Goal: Information Seeking & Learning: Learn about a topic

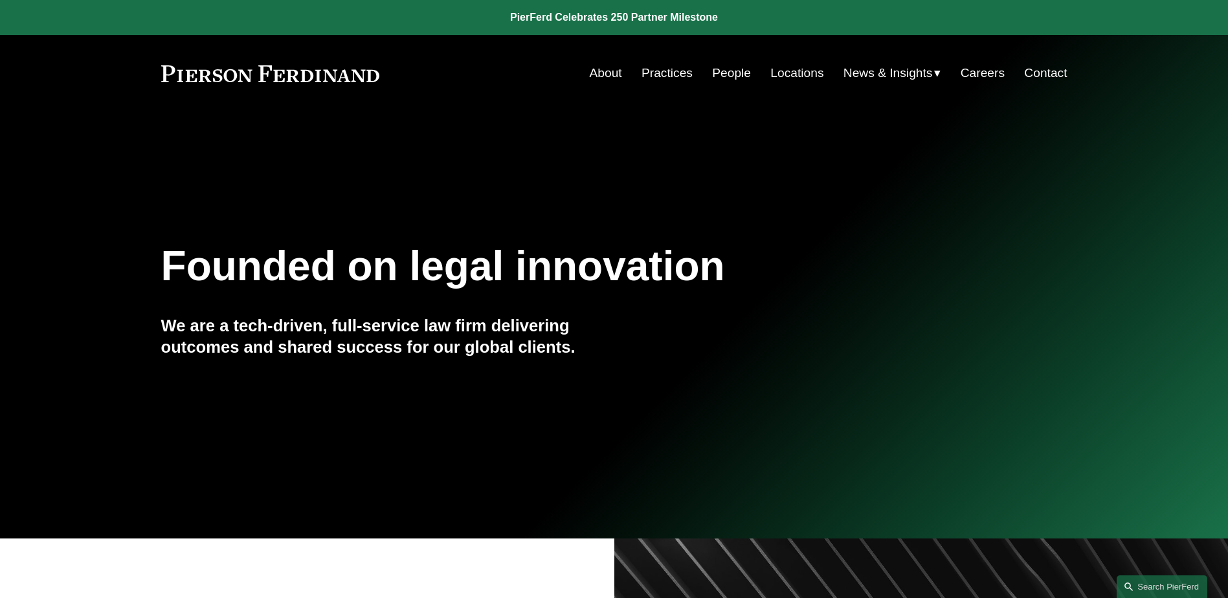
click at [927, 62] on link "News & Insights" at bounding box center [892, 73] width 98 height 25
click at [0, 0] on span "Blogs" at bounding box center [0, 0] width 0 height 0
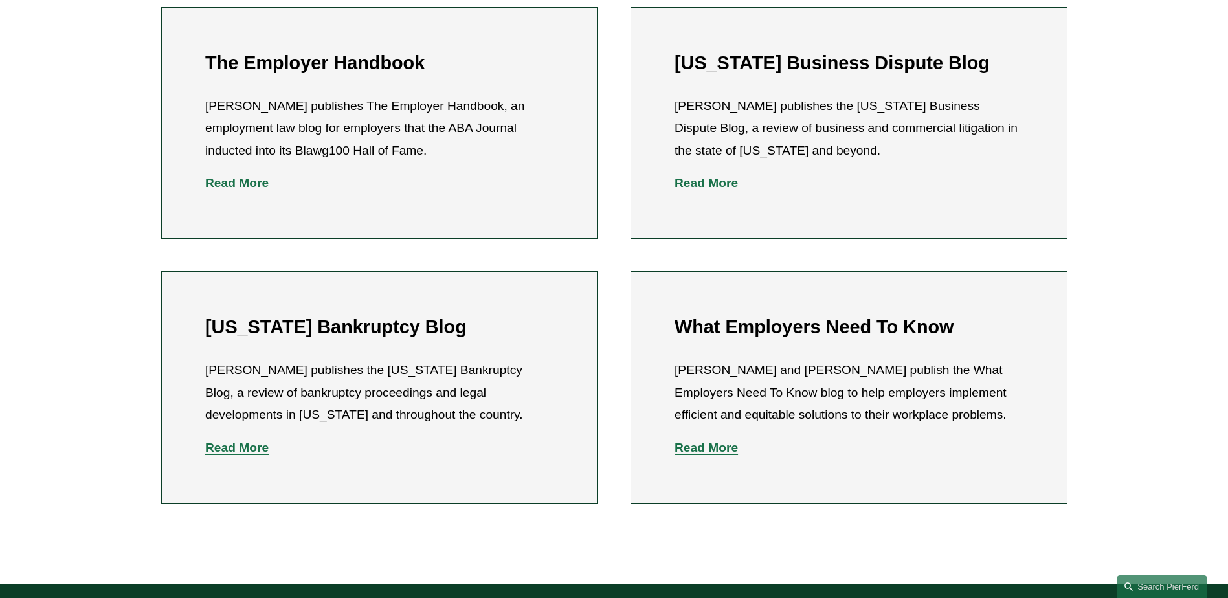
scroll to position [388, 0]
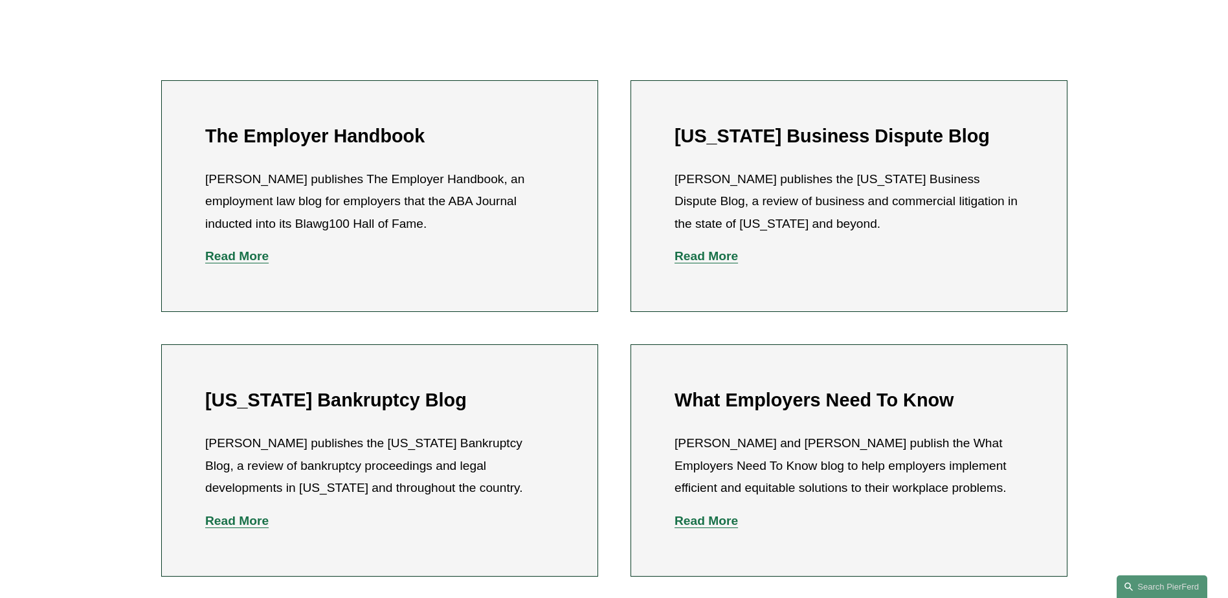
click at [703, 258] on strong "Read More" at bounding box center [705, 256] width 63 height 14
click at [712, 526] on strong "Read More" at bounding box center [705, 521] width 63 height 14
click at [236, 516] on strong "Read More" at bounding box center [236, 521] width 63 height 14
click at [600, 334] on ul "The Employer Handbook Eric Meyer publishes The Employer Handbook, an employment…" at bounding box center [614, 328] width 980 height 496
click at [237, 522] on strong "Read More" at bounding box center [236, 521] width 63 height 14
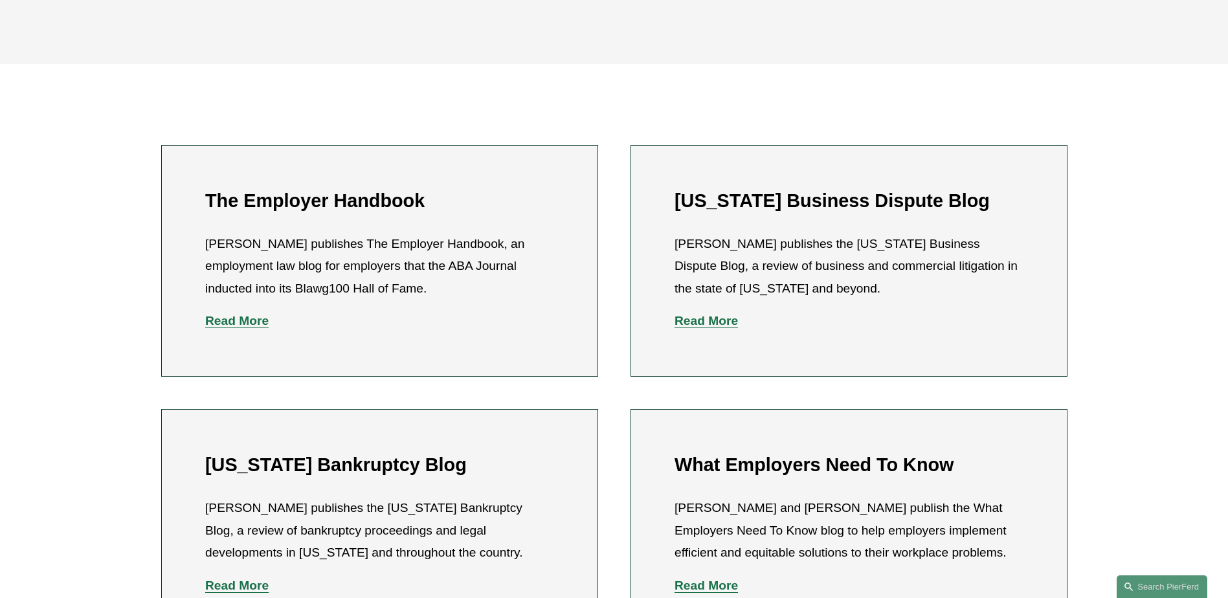
scroll to position [0, 0]
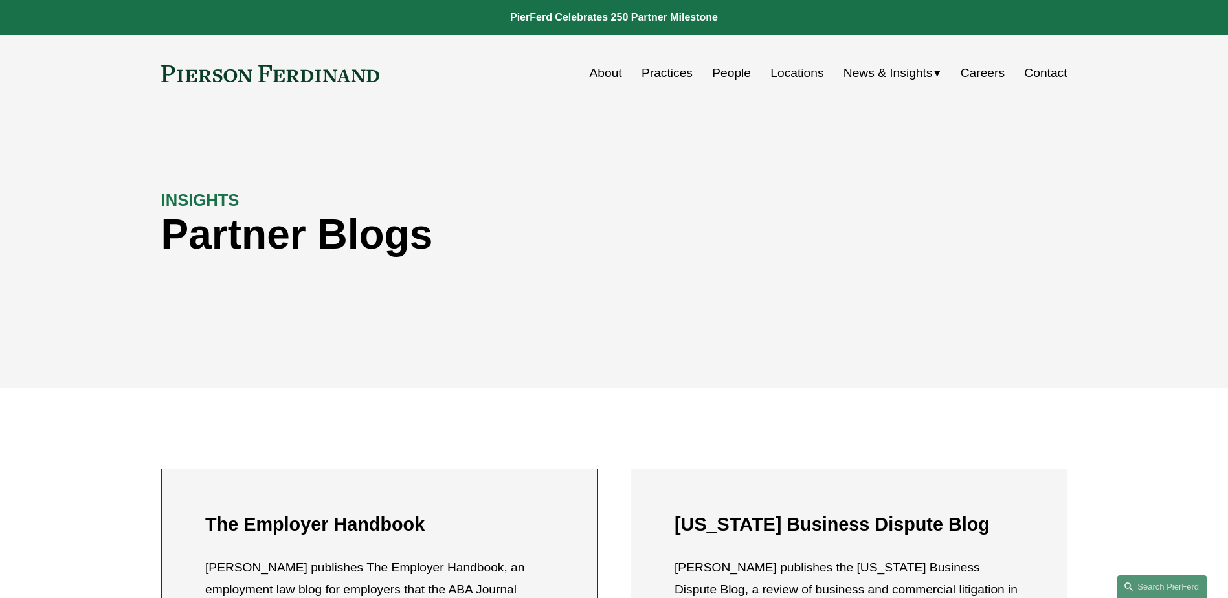
click at [0, 0] on span "Insights" at bounding box center [0, 0] width 0 height 0
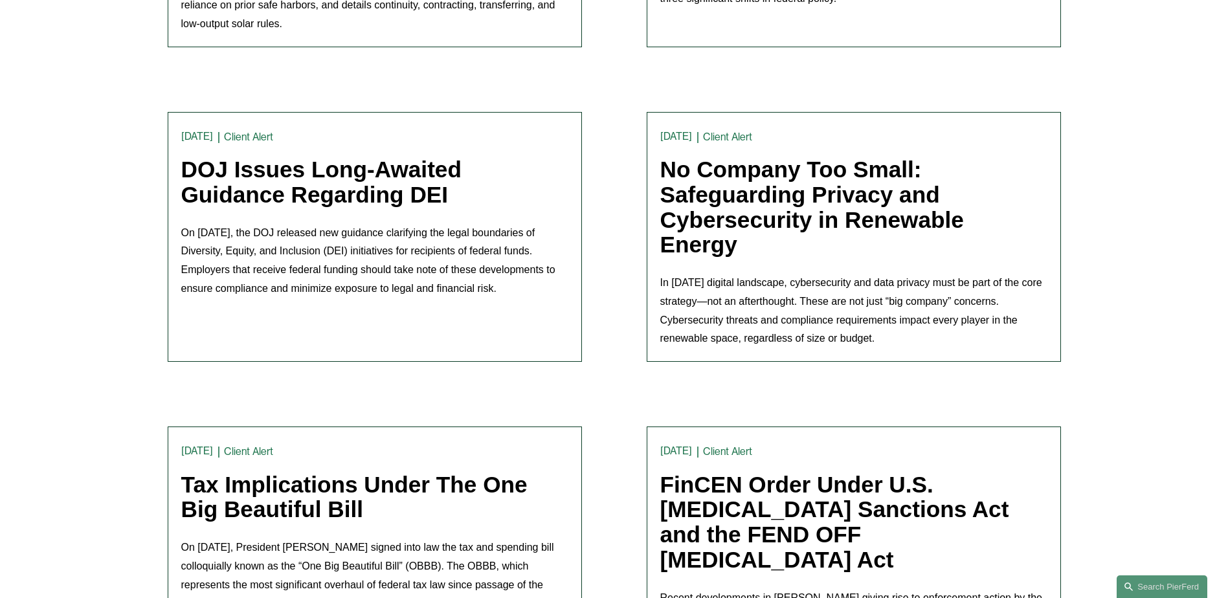
scroll to position [777, 0]
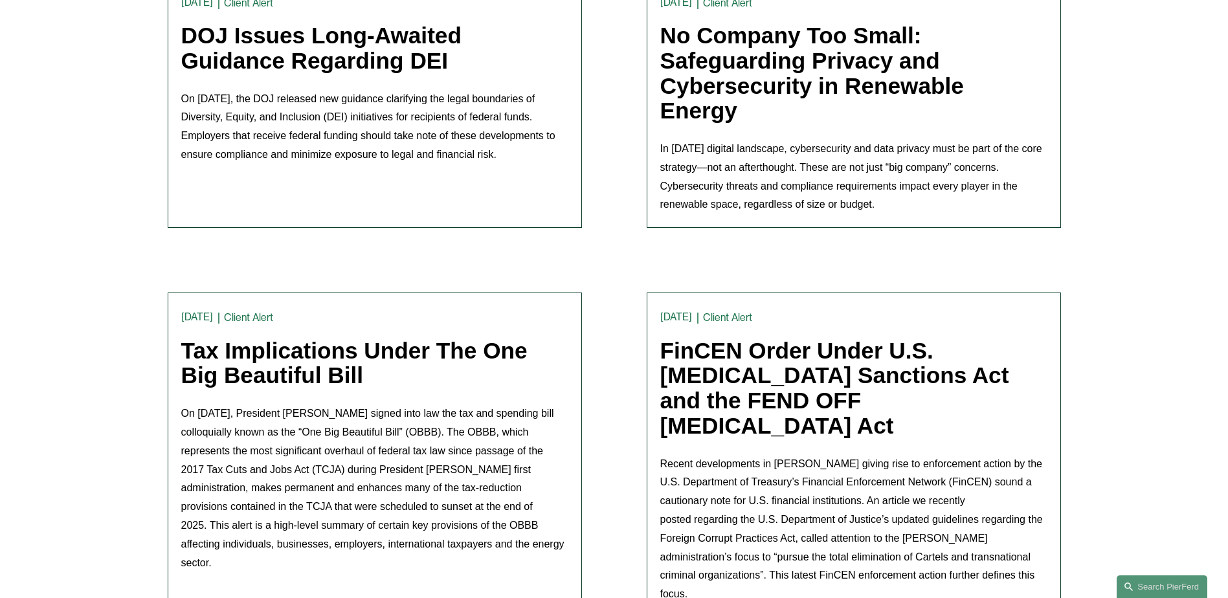
click at [399, 355] on link "Tax Implications Under The One Big Beautiful Bill" at bounding box center [354, 363] width 346 height 50
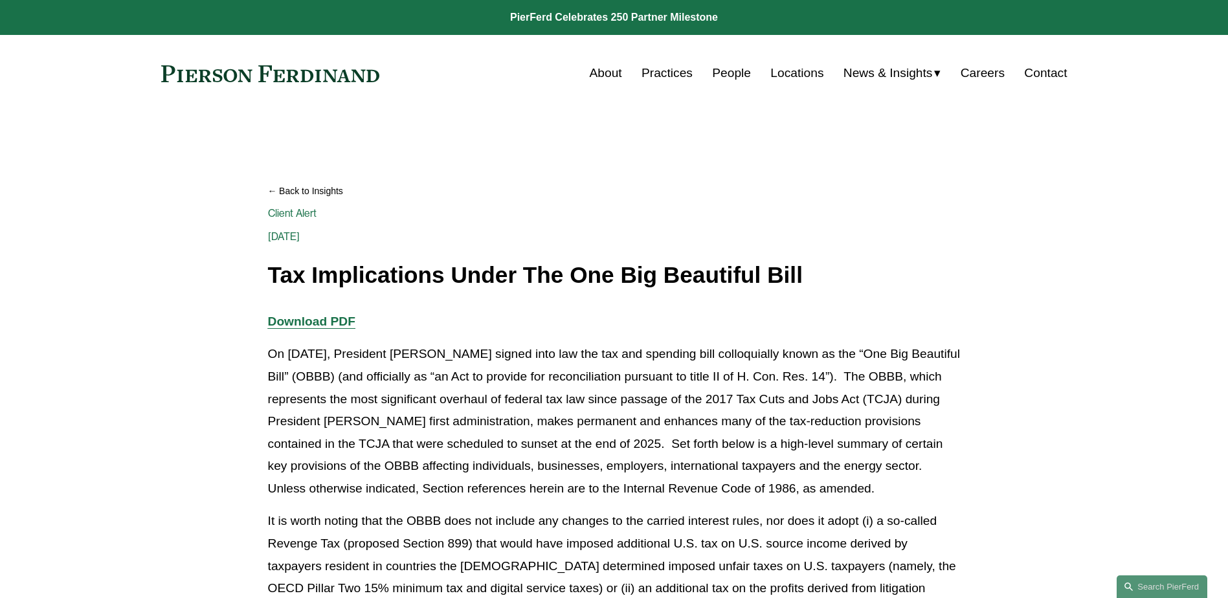
click at [0, 0] on span "Insights" at bounding box center [0, 0] width 0 height 0
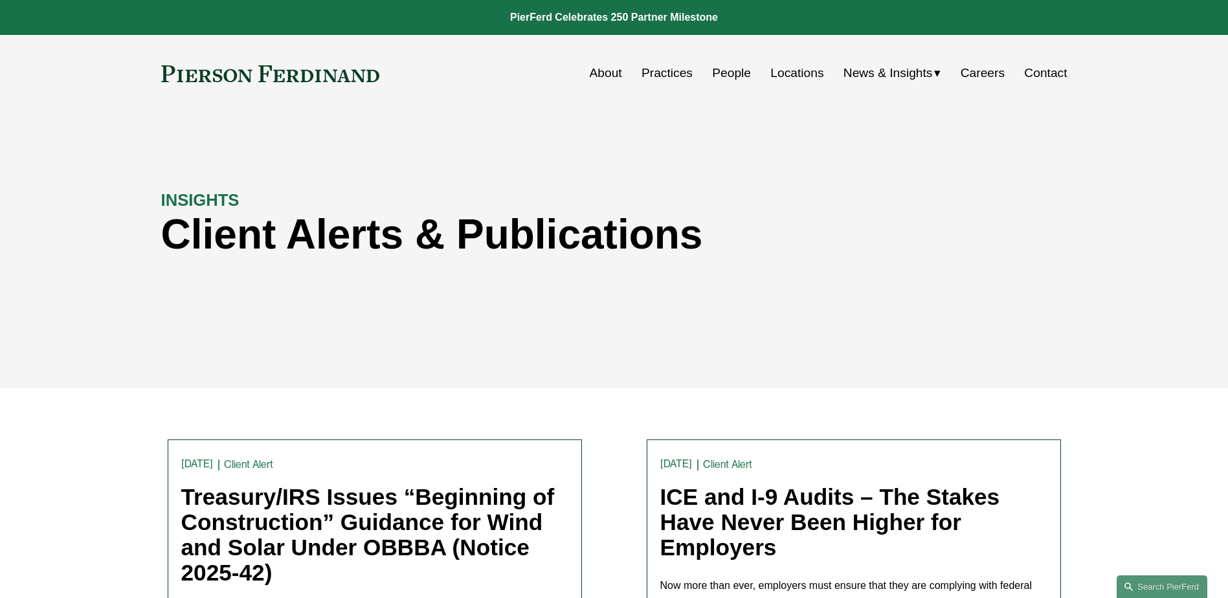
click at [0, 0] on span "Blogs" at bounding box center [0, 0] width 0 height 0
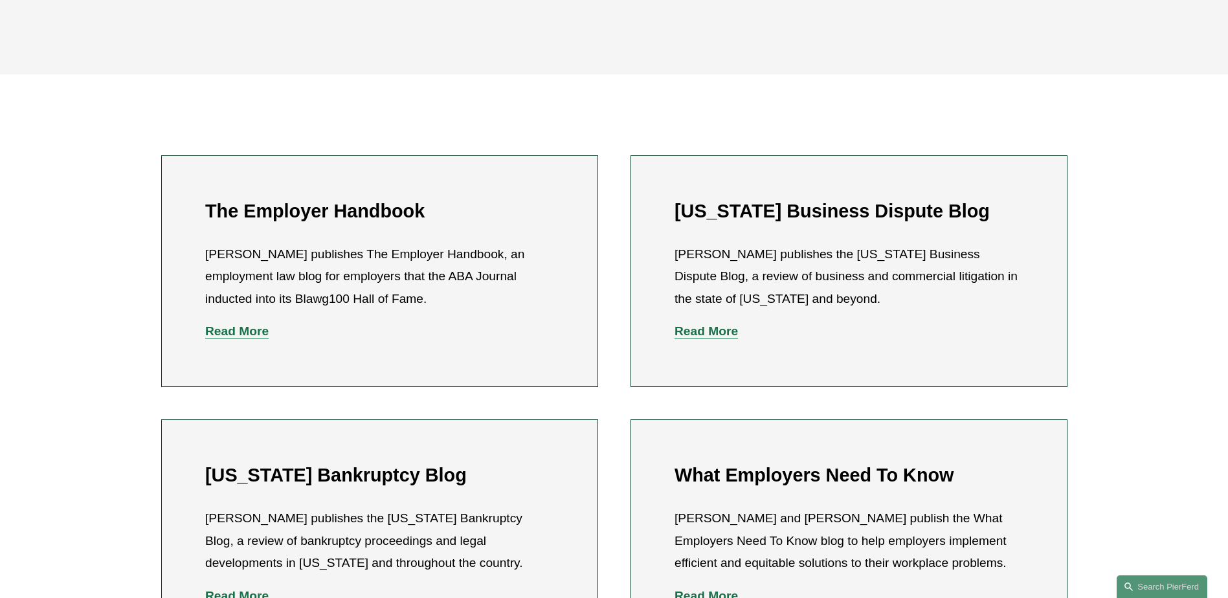
scroll to position [324, 0]
